Goal: Find specific page/section: Find specific page/section

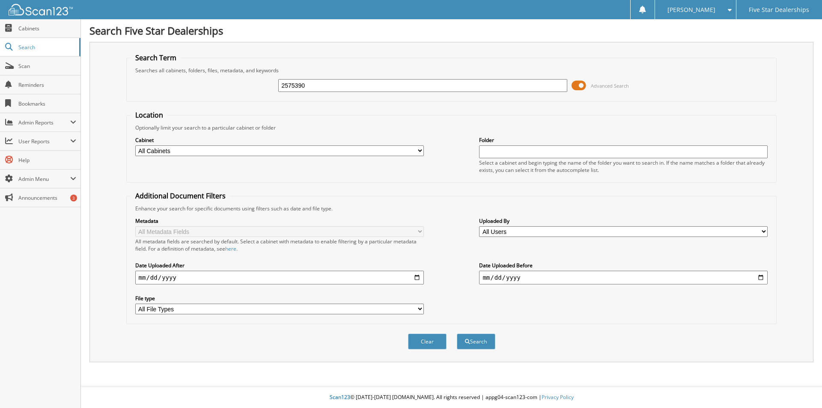
type input "2575390"
click at [457, 334] on button "Search" at bounding box center [476, 342] width 39 height 16
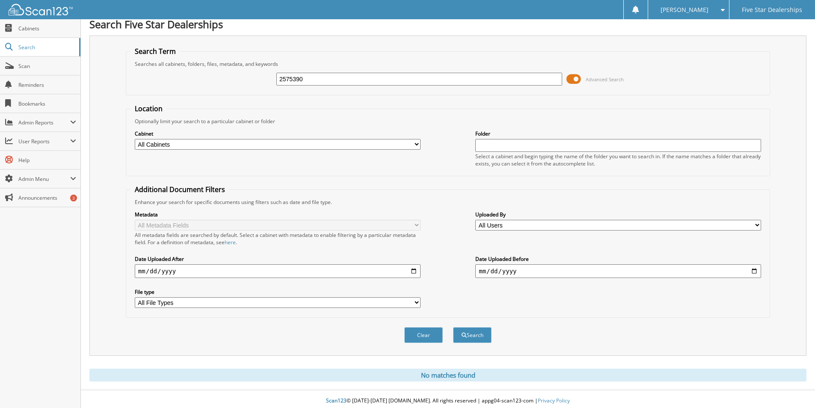
scroll to position [10, 0]
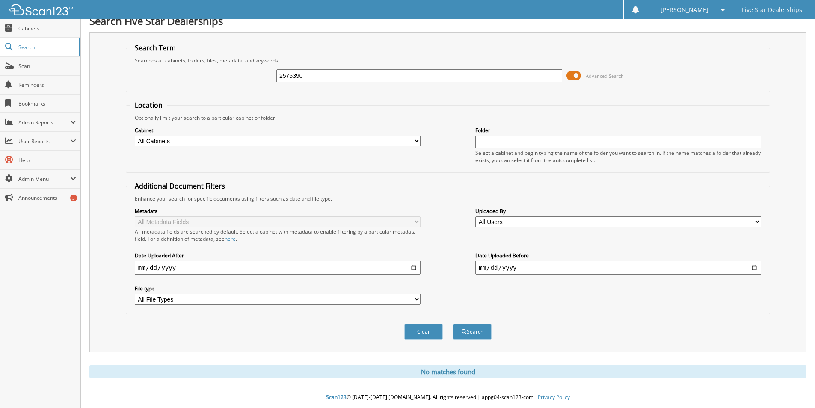
drag, startPoint x: 317, startPoint y: 75, endPoint x: 182, endPoint y: 78, distance: 134.9
click at [191, 79] on div "2575390 Advanced Search" at bounding box center [448, 75] width 635 height 23
type input "2576058"
click at [453, 324] on button "Search" at bounding box center [472, 332] width 39 height 16
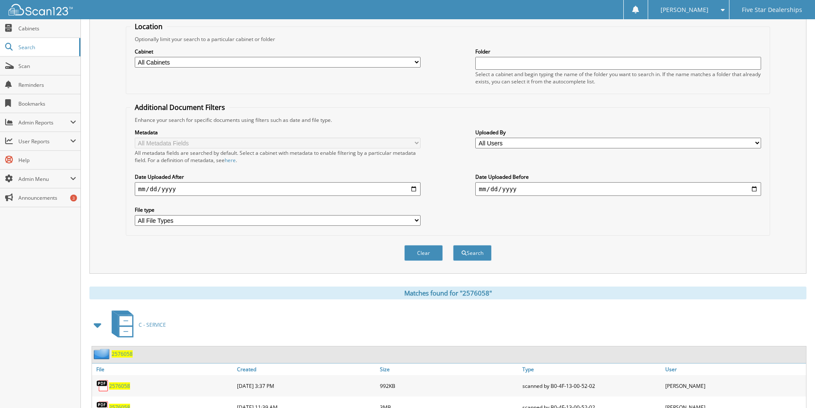
scroll to position [125, 0]
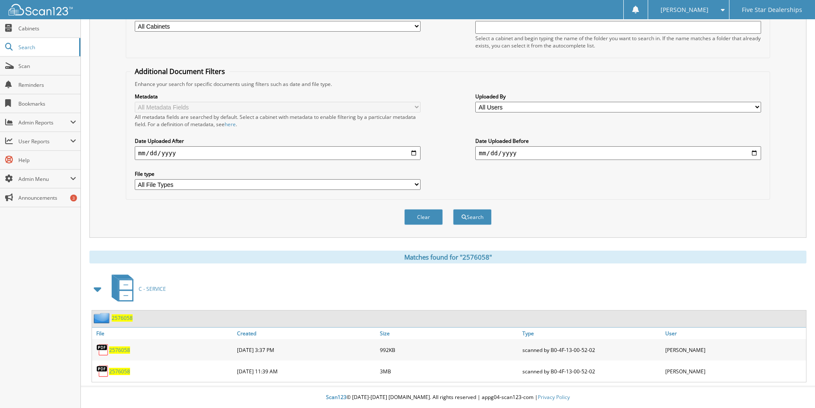
click at [122, 374] on span "2576058" at bounding box center [119, 371] width 21 height 7
click at [123, 351] on span "2576058" at bounding box center [119, 350] width 21 height 7
click at [717, 17] on div "[PERSON_NAME]" at bounding box center [689, 9] width 72 height 19
click at [699, 42] on link "Logout" at bounding box center [688, 41] width 81 height 15
